Goal: Contribute content: Contribute content

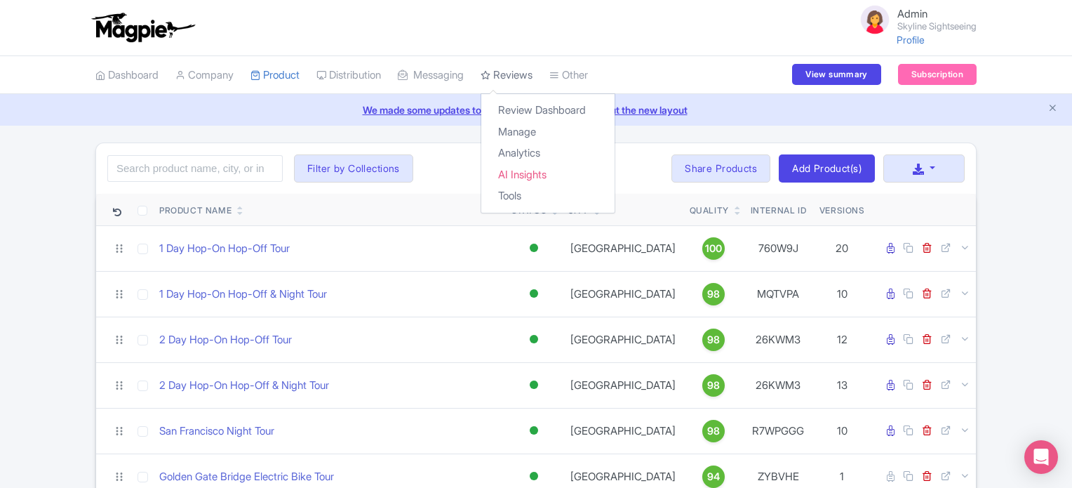
click at [518, 78] on link "Reviews" at bounding box center [507, 75] width 52 height 39
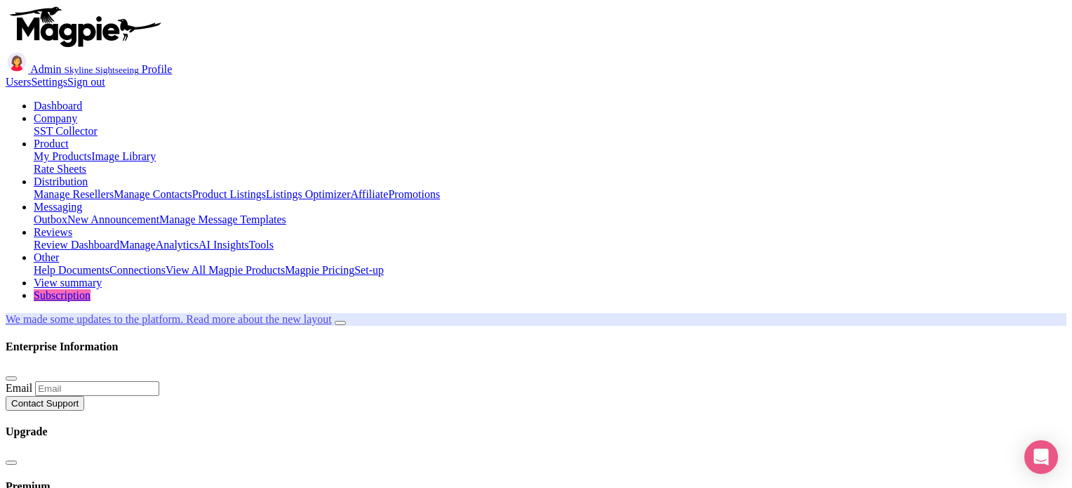
click at [91, 150] on link "My Products" at bounding box center [63, 156] width 58 height 12
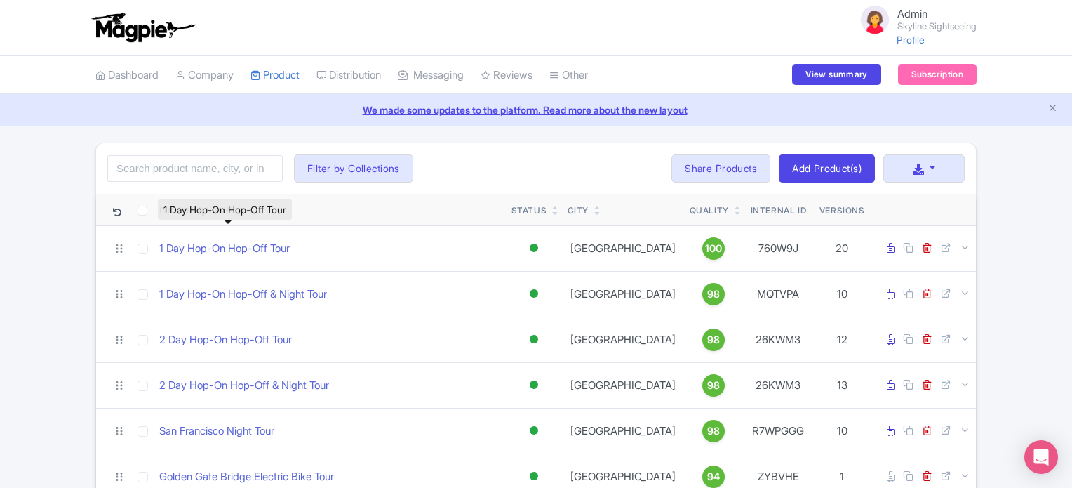
click at [233, 246] on link "1 Day Hop-On Hop-Off Tour" at bounding box center [224, 249] width 130 height 16
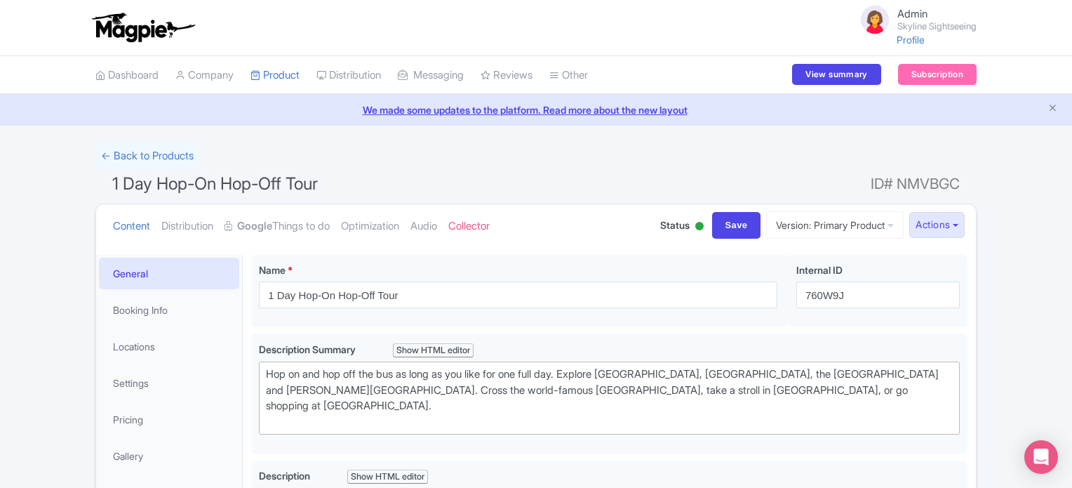
type trix-editor "<lor>6-Ips Dol si Ame Con Adip ElitSeddo eius temp in Utlaboree'd Magna, ali en…"
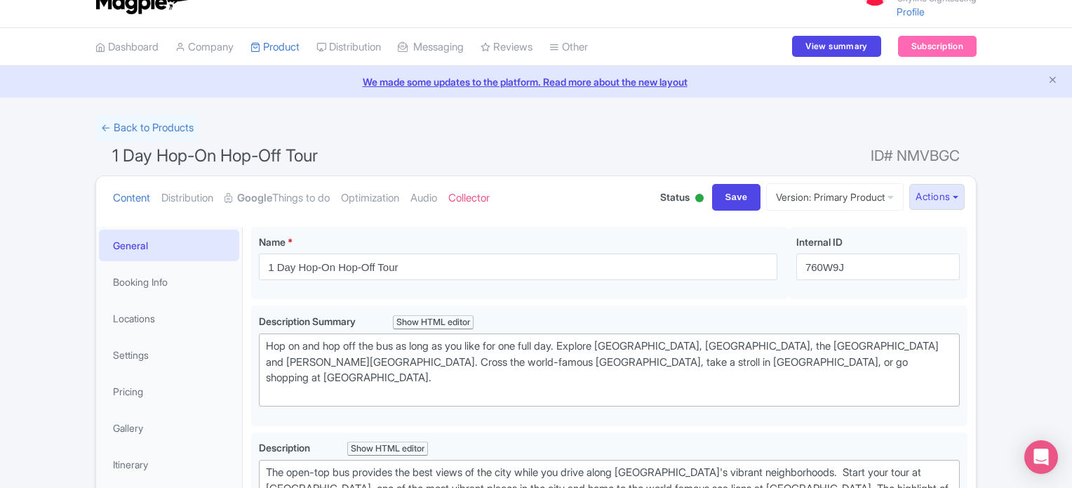
scroll to position [56, 0]
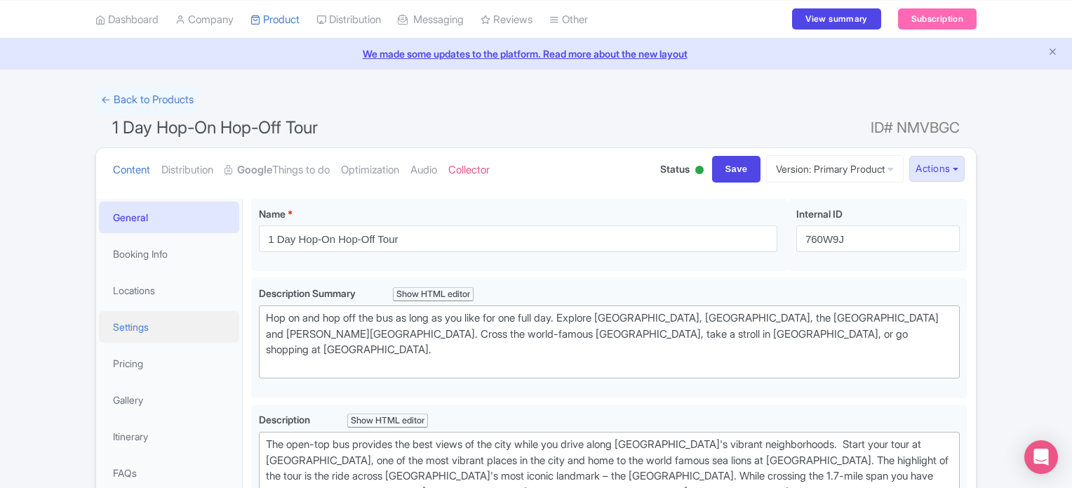
click at [132, 321] on link "Settings" at bounding box center [169, 327] width 140 height 32
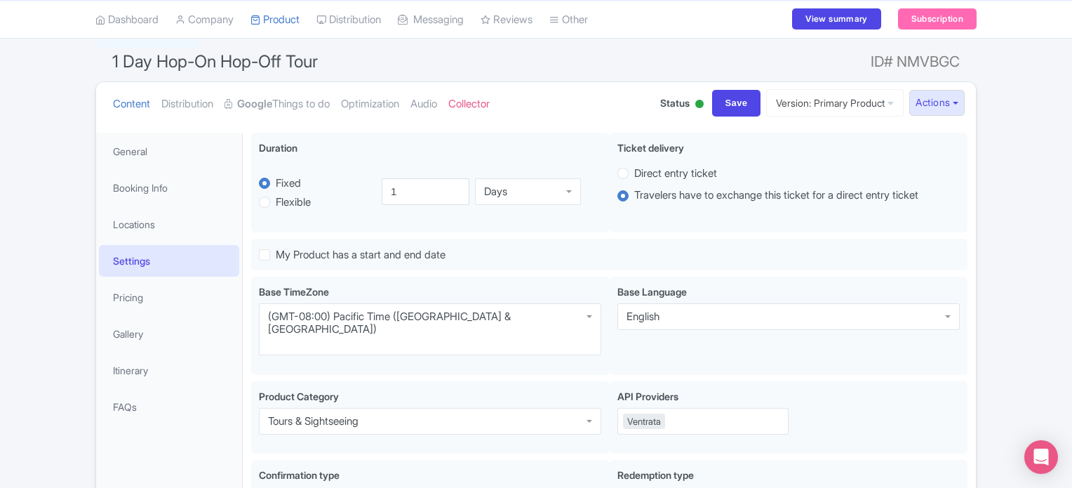
scroll to position [140, 0]
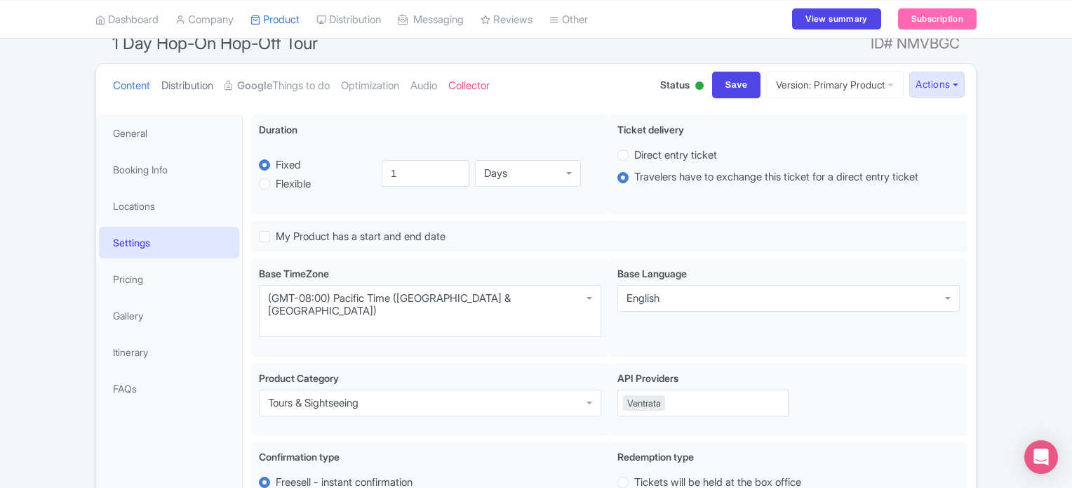
click at [184, 83] on link "Distribution" at bounding box center [187, 86] width 52 height 44
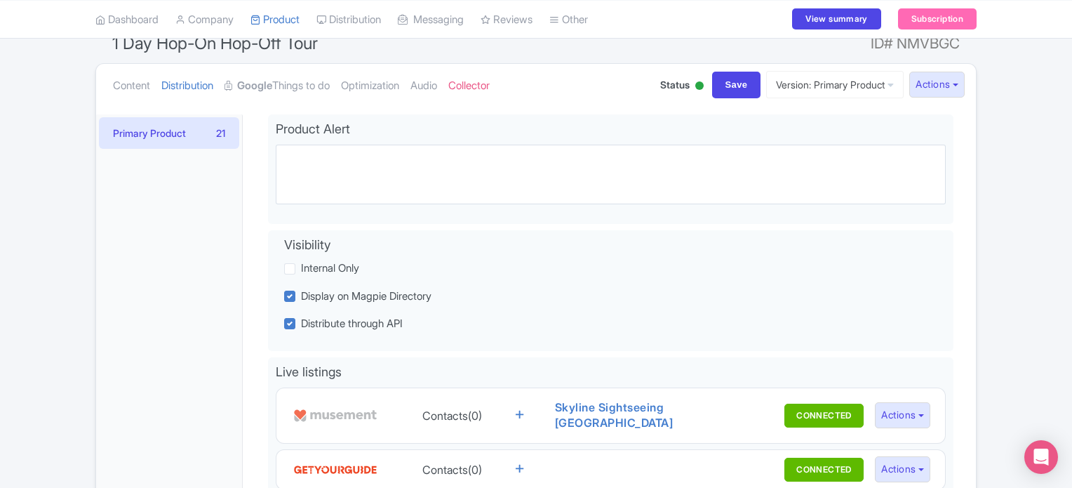
click at [137, 81] on link "Content" at bounding box center [131, 86] width 37 height 44
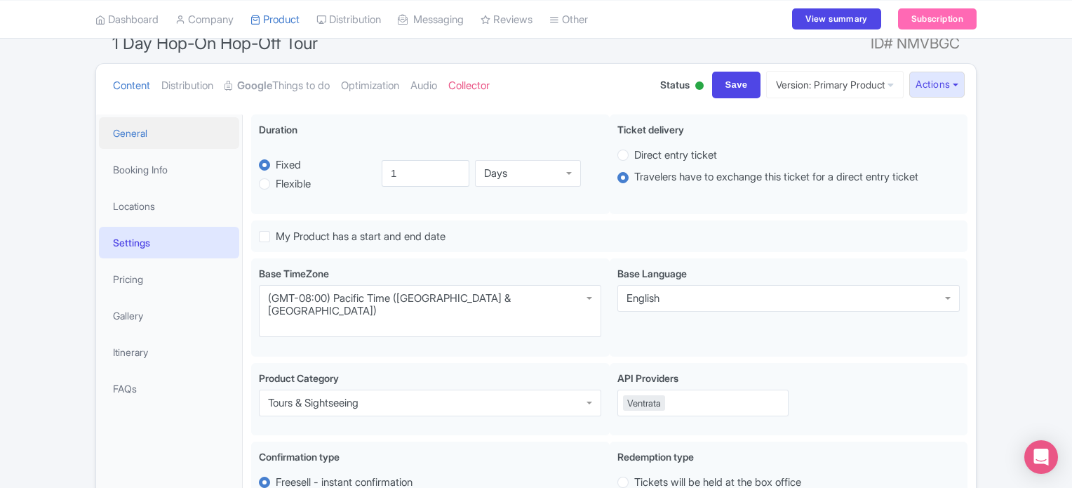
click at [116, 126] on link "General" at bounding box center [169, 133] width 140 height 32
